Goal: Communication & Community: Ask a question

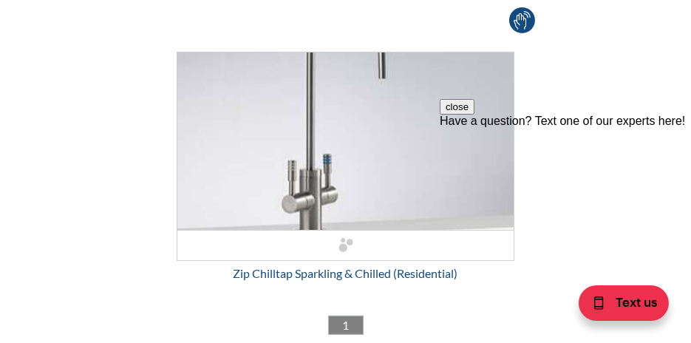
scroll to position [781, 0]
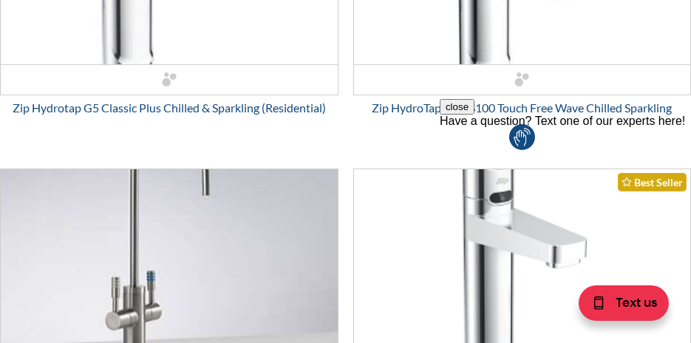
click at [550, 127] on div "Have a question? Text one of our experts here!" at bounding box center [564, 120] width 251 height 13
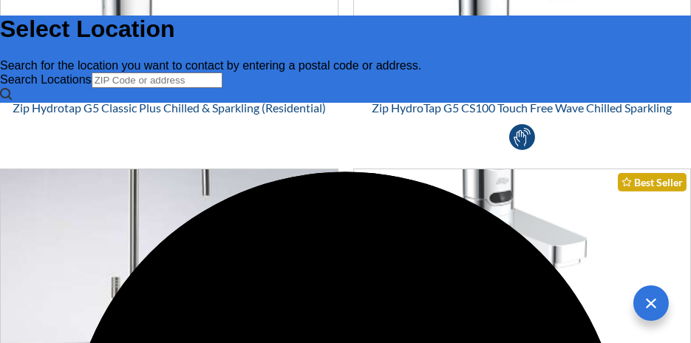
scroll to position [0, 0]
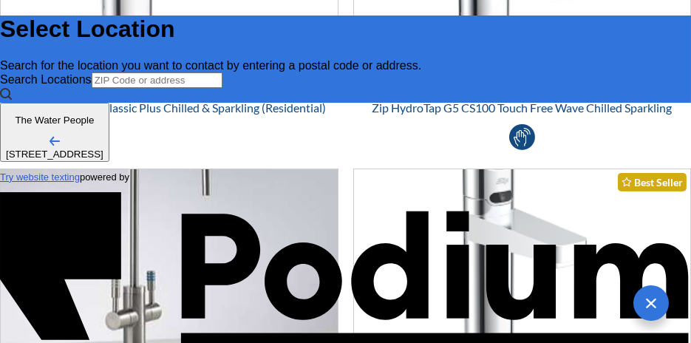
type input "[PERSON_NAME]"
type Phone "0409 034 322"
type textarea "H"
type textarea "x"
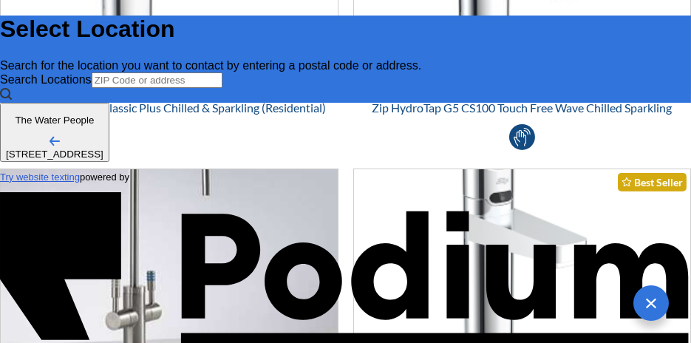
type textarea "Hi"
type textarea "x"
type textarea "Hi."
type textarea "x"
type textarea "Hi."
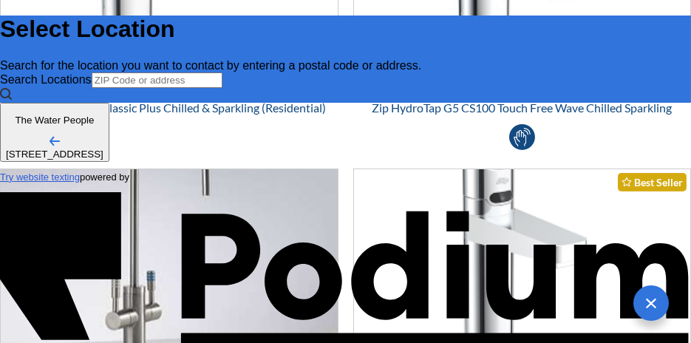
type textarea "x"
type textarea "Hi."
type textarea "x"
type textarea "Hi. d"
type textarea "x"
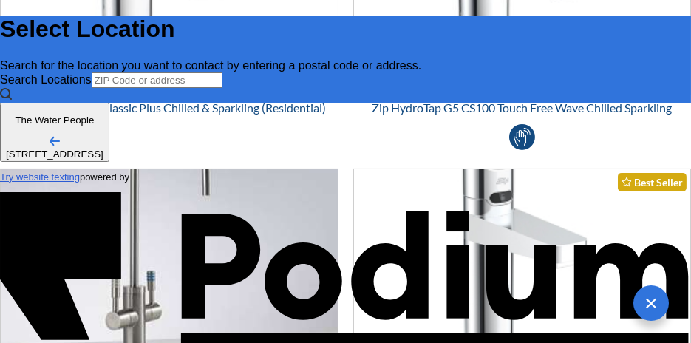
type textarea "Hi. doe"
type textarea "x"
type textarea "Hi. does"
type textarea "x"
type textarea "Hi. does"
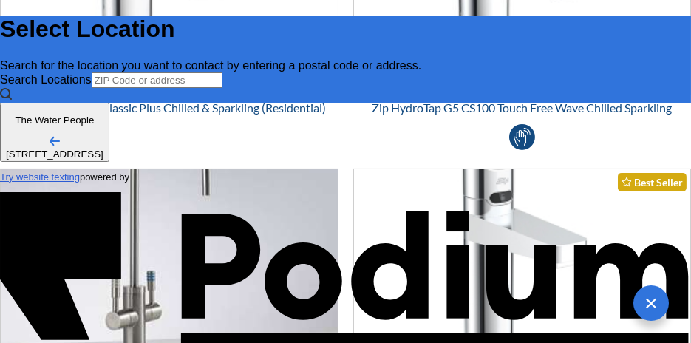
type textarea "x"
type textarea "Hi. does t"
type textarea "x"
type textarea "Hi. does th"
type textarea "x"
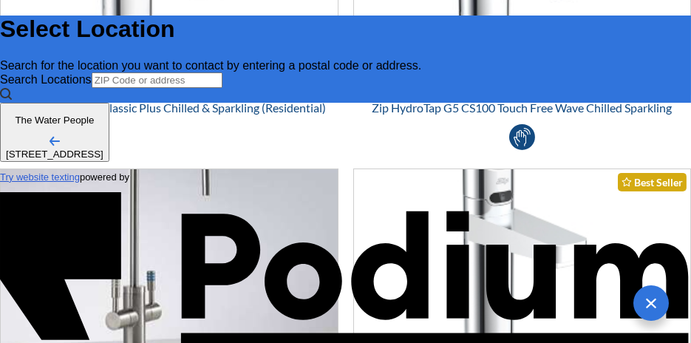
type textarea "Hi. does the"
type textarea "x"
type textarea "Hi. does the"
type textarea "x"
type textarea "Hi. does the h"
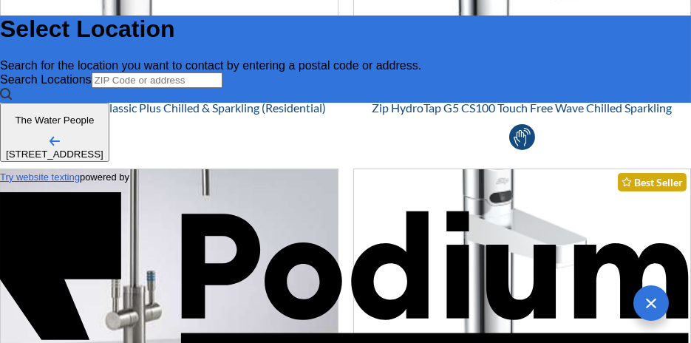
type textarea "x"
type textarea "Hi. does the hy"
type textarea "x"
type textarea "Hi. does the hyd"
type textarea "x"
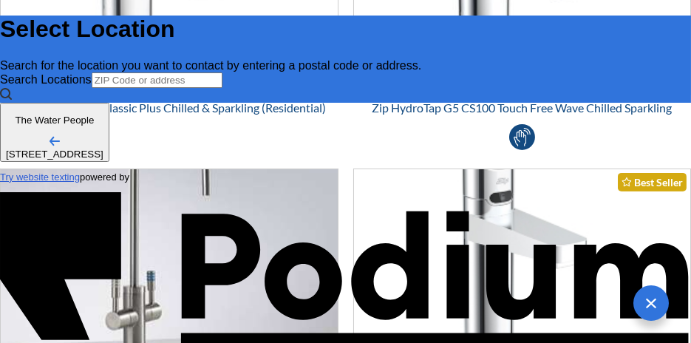
type textarea "Hi. does the hydr"
type textarea "x"
type textarea "Hi. does the hydro"
type textarea "x"
type textarea "Hi. does the hydrot"
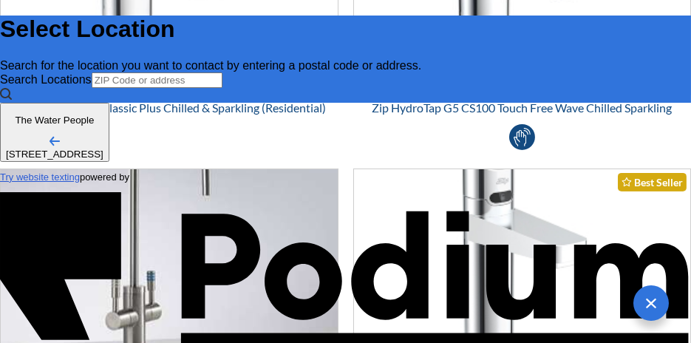
type textarea "x"
type textarea "Hi. does the hydrota"
type textarea "x"
type textarea "Hi. does the hydrotap"
type textarea "x"
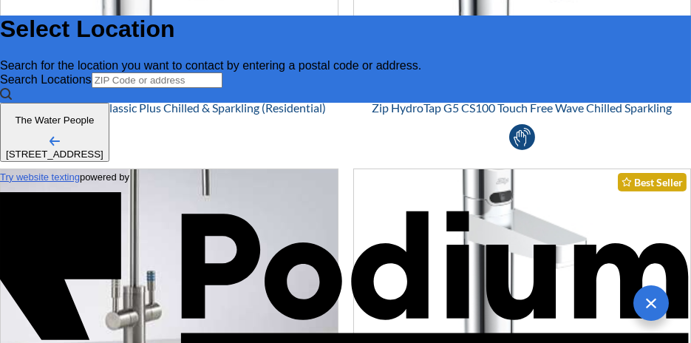
type textarea "Hi. does the hydrotap G"
type textarea "x"
type textarea "Hi. does the hydrotap G5"
type textarea "x"
type textarea "Hi. does the hydrotap G5"
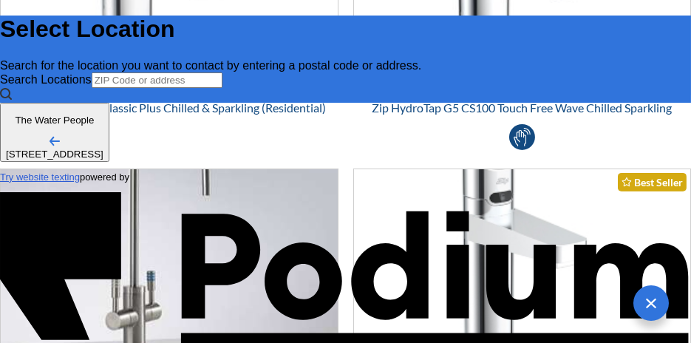
type textarea "x"
type textarea "Hi. does the hydrotap G5 B"
type textarea "x"
type textarea "Hi. does the hydrotap G5 BC"
type textarea "x"
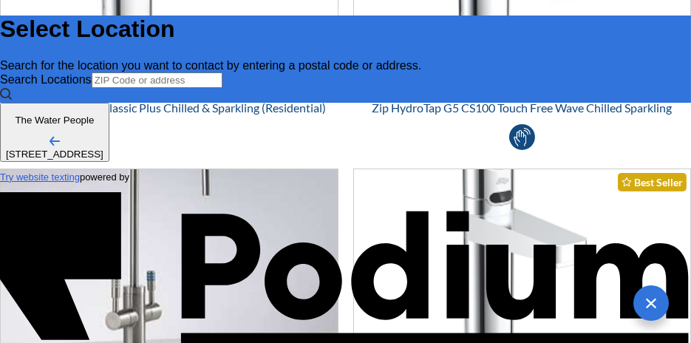
type textarea "Hi. does the hydrotap G5 BCS"
type textarea "x"
type textarea "Hi. does the hydrotap G5 BCS"
type textarea "x"
type textarea "Hi. does the hydrotap G5 BCS C"
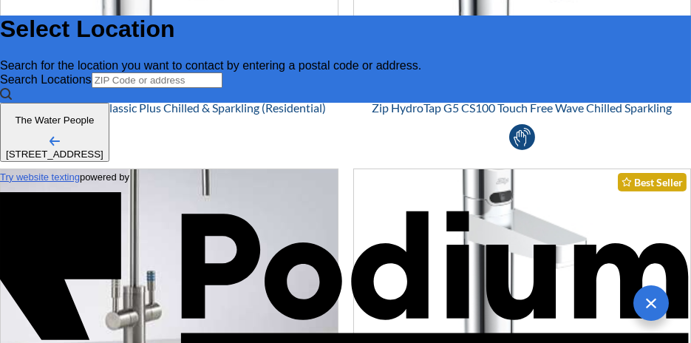
type textarea "x"
type textarea "Hi. does the hydrotap G5 BCS Ch"
type textarea "x"
type textarea "Hi. does the hydrotap G5 BCS Chr"
type textarea "x"
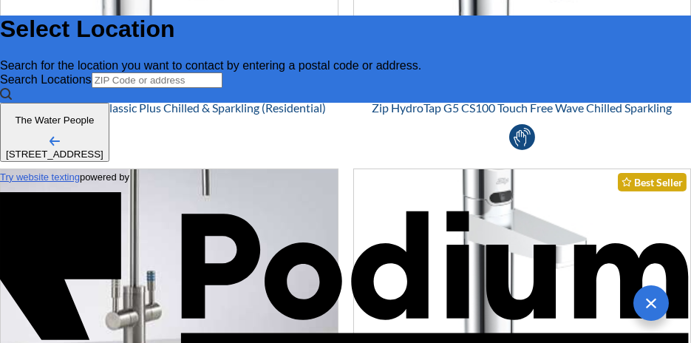
scroll to position [8, 0]
type textarea "Hi. does the hydrotap G5 BCS Chro"
type textarea "x"
type textarea "Hi. does the hydrotap G5 BCS Chrome"
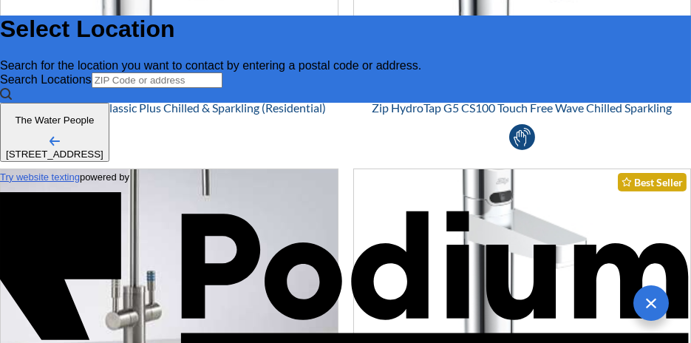
type textarea "x"
type textarea "Hi. does the hydrotap G5 BCS Chrome"
type textarea "x"
type textarea "Hi. does the hydrotap G5 BCS Chrome c"
type textarea "x"
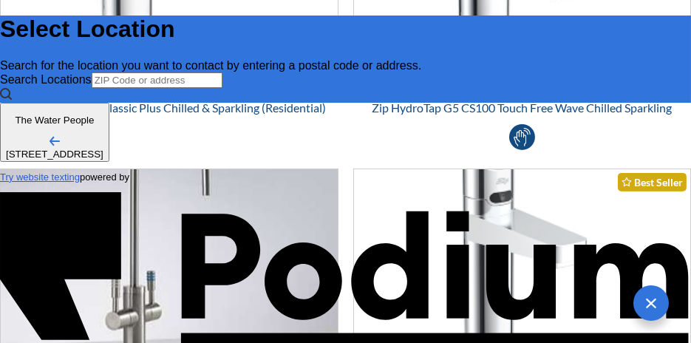
type textarea "Hi. does the hydrotap G5 BCS Chrome co"
type textarea "x"
type textarea "Hi. does the hydrotap G5 BCS Chrome com"
type textarea "x"
type textarea "Hi. does the hydrotap G5 BCS Chrome come"
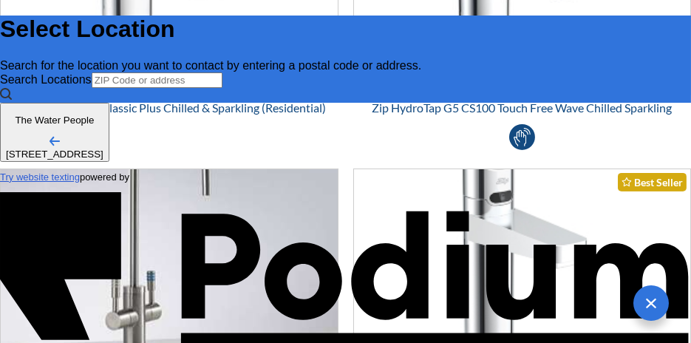
type textarea "x"
type textarea "Hi. does the hydrotap G5 BCS Chrome come"
type textarea "x"
type textarea "Hi. does the hydrotap G5 BCS Chrome come w"
type textarea "x"
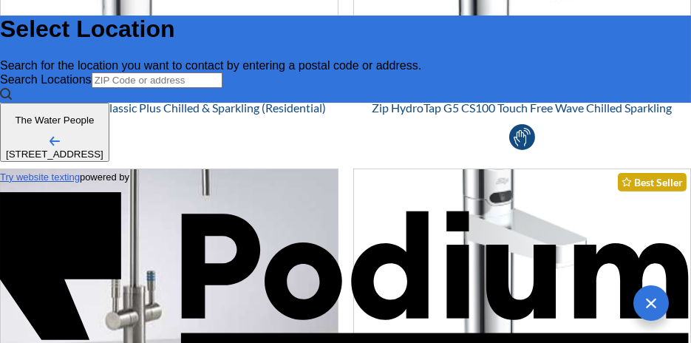
type textarea "Hi. does the hydrotap G5 BCS Chrome come wi"
type textarea "x"
type textarea "Hi. does the hydrotap G5 BCS Chrome come wit"
type textarea "x"
type textarea "Hi. does the hydrotap G5 BCS Chrome come with"
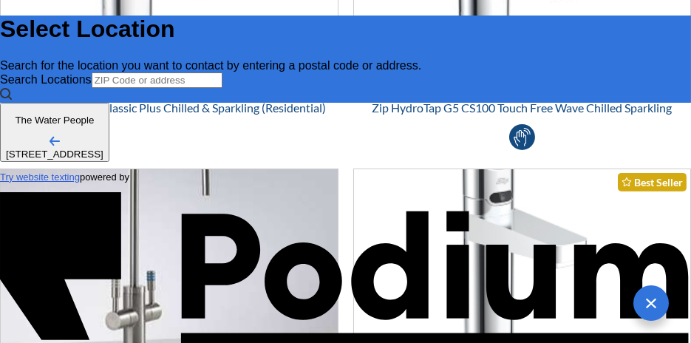
type textarea "x"
type textarea "Hi. does the hydrotap G5 BCS Chrome come with"
type textarea "x"
type textarea "Hi. does the hydrotap G5 BCS Chrome come with o"
type textarea "x"
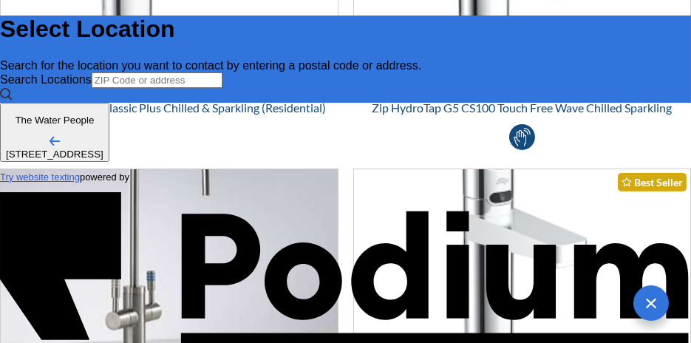
type textarea "Hi. does the hydrotap G5 BCS Chrome come with on"
type textarea "x"
type textarea "Hi. does the hydrotap G5 BCS Chrome come with onl"
type textarea "x"
type textarea "Hi. does the hydrotap G5 BCS Chrome come with only"
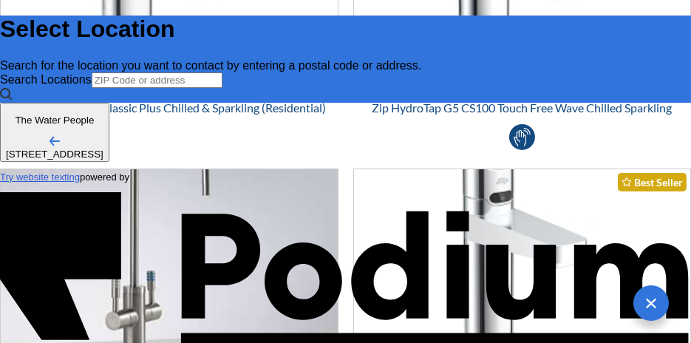
type textarea "x"
type textarea "Hi. does the hydrotap G5 BCS Chrome come with only"
type textarea "x"
type textarea "Hi. does the hydrotap G5 BCS Chrome come with only on"
type textarea "x"
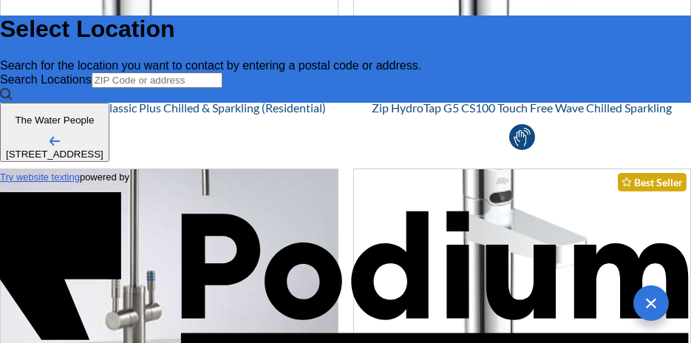
type textarea "Hi. does the hydrotap G5 BCS Chrome come with only one"
type textarea "x"
type textarea "Hi. does the hydrotap G5 BCS Chrome come with only one f"
type textarea "x"
type textarea "Hi. does the hydrotap G5 BCS Chrome come with only one fi"
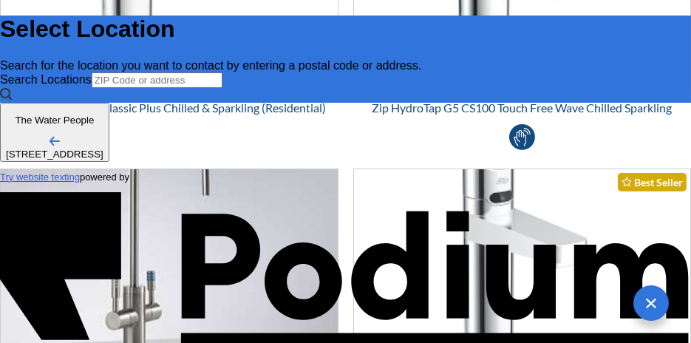
type textarea "x"
type textarea "Hi. does the hydrotap G5 BCS Chrome come with only one fin"
type textarea "x"
type textarea "Hi. does the hydrotap G5 BCS Chrome come with only one fini"
type textarea "x"
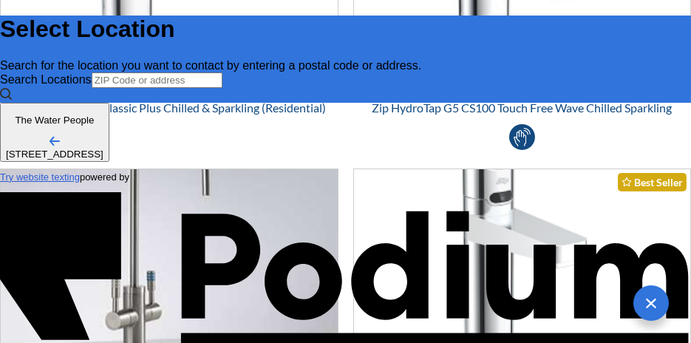
type textarea "Hi. does the hydrotap G5 BCS Chrome come with only one finis"
type textarea "x"
type textarea "Hi. does the hydrotap G5 BCS Chrome come with only one finish"
type textarea "x"
type textarea "Hi. does the hydrotap G5 BCS Chrome come with only one finish"
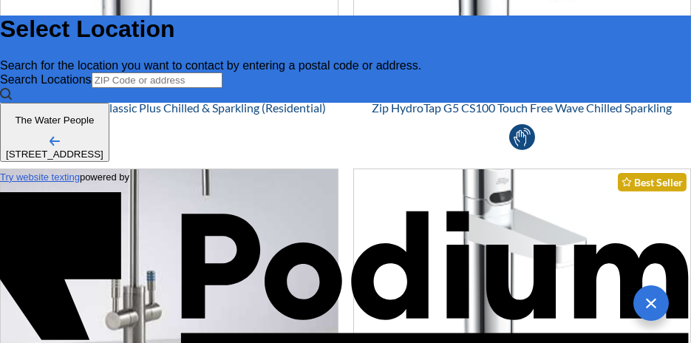
type textarea "x"
type textarea "Hi. does the hydrotap G5 BCS Chrome come with only one finish f"
type textarea "x"
type textarea "Hi. does the hydrotap G5 BCS Chrome come with only one finish fo"
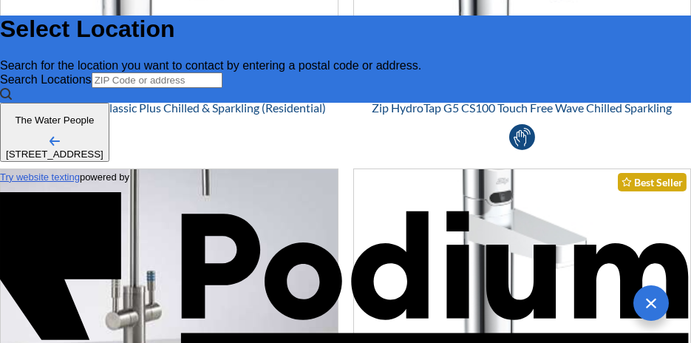
type textarea "x"
type textarea "Hi. does the hydrotap G5 BCS Chrome come with only one finish for"
type textarea "x"
type textarea "Hi. does the hydrotap G5 BCS Chrome come with only one finish for th"
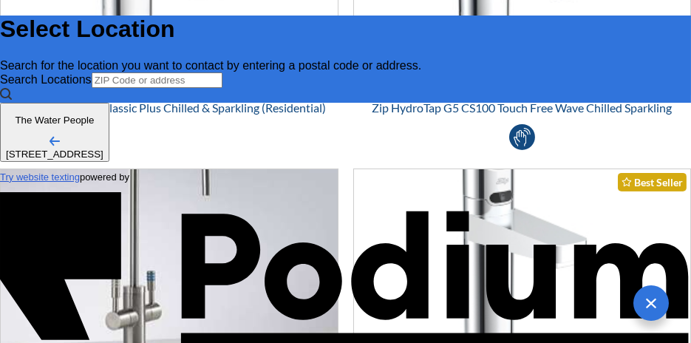
type textarea "x"
type textarea "Hi. does the hydrotap G5 BCS Chrome come with only one finish for the"
type textarea "x"
type textarea "Hi. does the hydrotap G5 BCS Chrome come with only one finish for the"
type textarea "x"
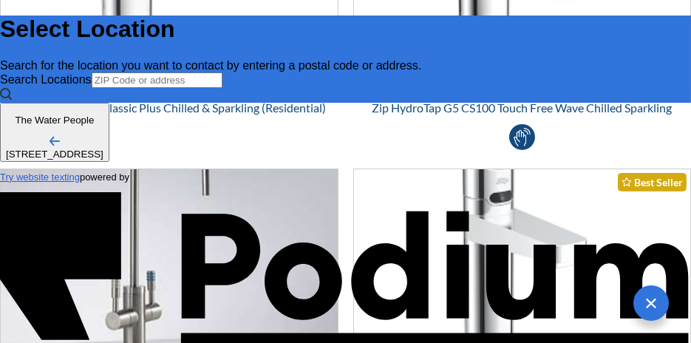
type textarea "Hi. does the hydrotap G5 BCS Chrome come with only one finish for the t"
type textarea "x"
type textarea "Hi. does the hydrotap G5 BCS Chrome come with only one finish for the ta"
type textarea "x"
type textarea "Hi. does the hydrotap G5 BCS Chrome come with only one finish for the tap"
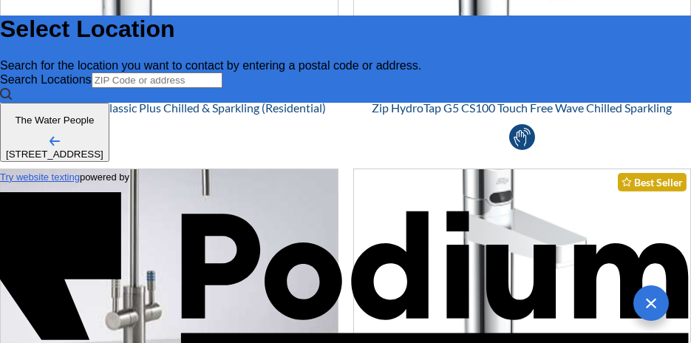
type textarea "x"
type textarea "Hi. does the hydrotap G5 BCS Chrome come with only one finish for the tap"
type textarea "x"
type textarea "Hi. does the hydrotap G5 BCS Chrome come with only one finish for the tap"
